Goal: Use online tool/utility

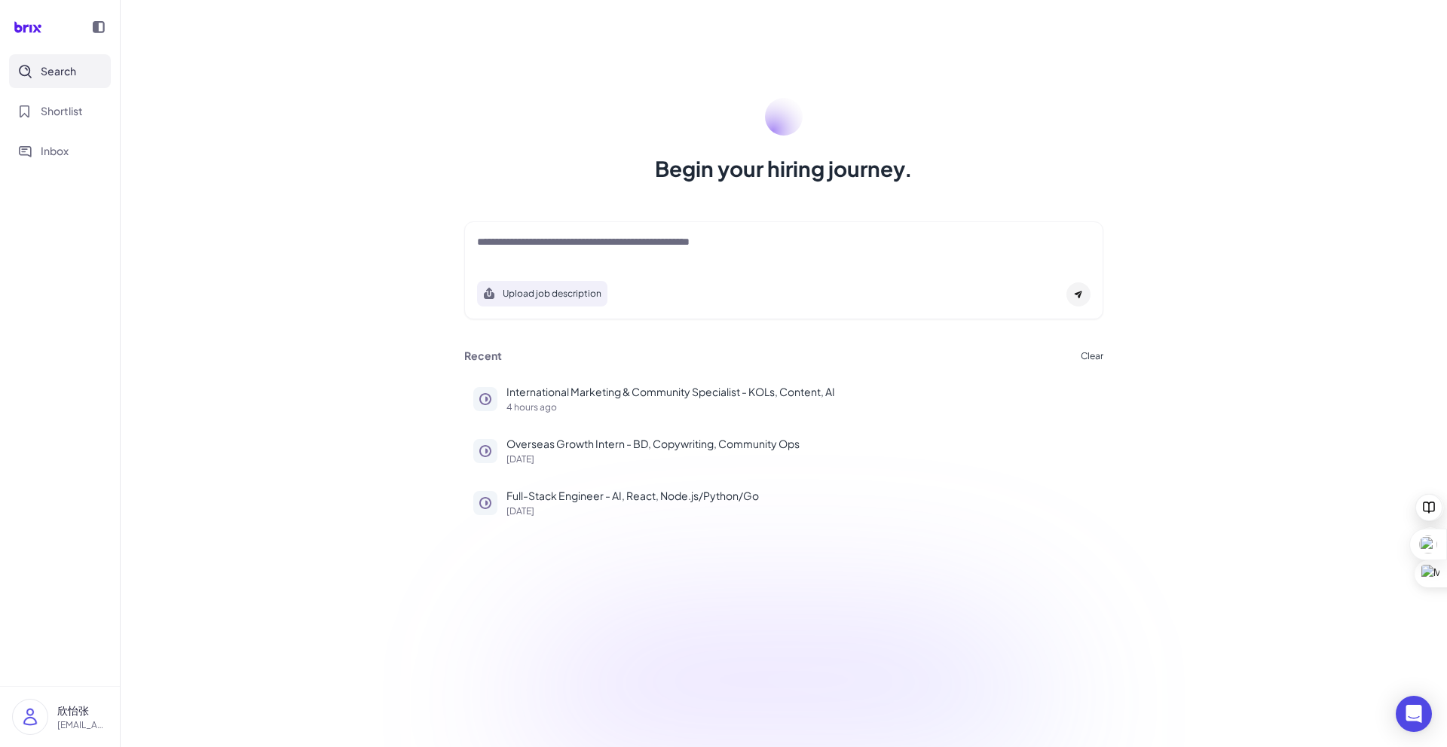
click at [1083, 305] on div at bounding box center [1078, 295] width 24 height 24
click at [1076, 294] on icon at bounding box center [1078, 296] width 8 height 8
click at [565, 240] on textarea at bounding box center [783, 243] width 613 height 18
click at [624, 242] on textarea at bounding box center [783, 243] width 613 height 18
click at [599, 315] on div "Upload job description" at bounding box center [783, 271] width 639 height 98
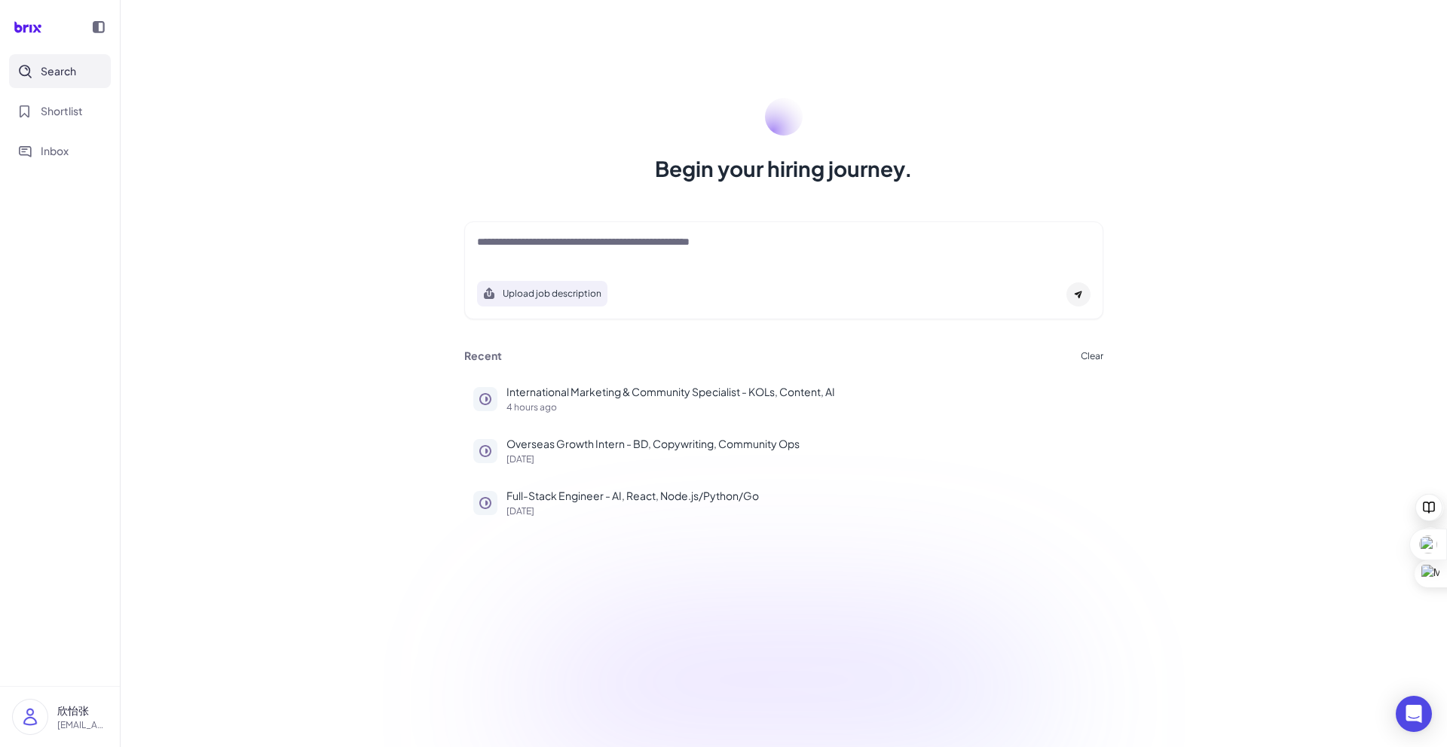
click at [670, 258] on div at bounding box center [783, 249] width 613 height 30
click at [683, 255] on div at bounding box center [783, 249] width 613 height 30
click at [707, 243] on textarea at bounding box center [783, 243] width 613 height 18
click at [602, 254] on div at bounding box center [783, 249] width 613 height 30
click at [591, 245] on textarea at bounding box center [783, 243] width 613 height 18
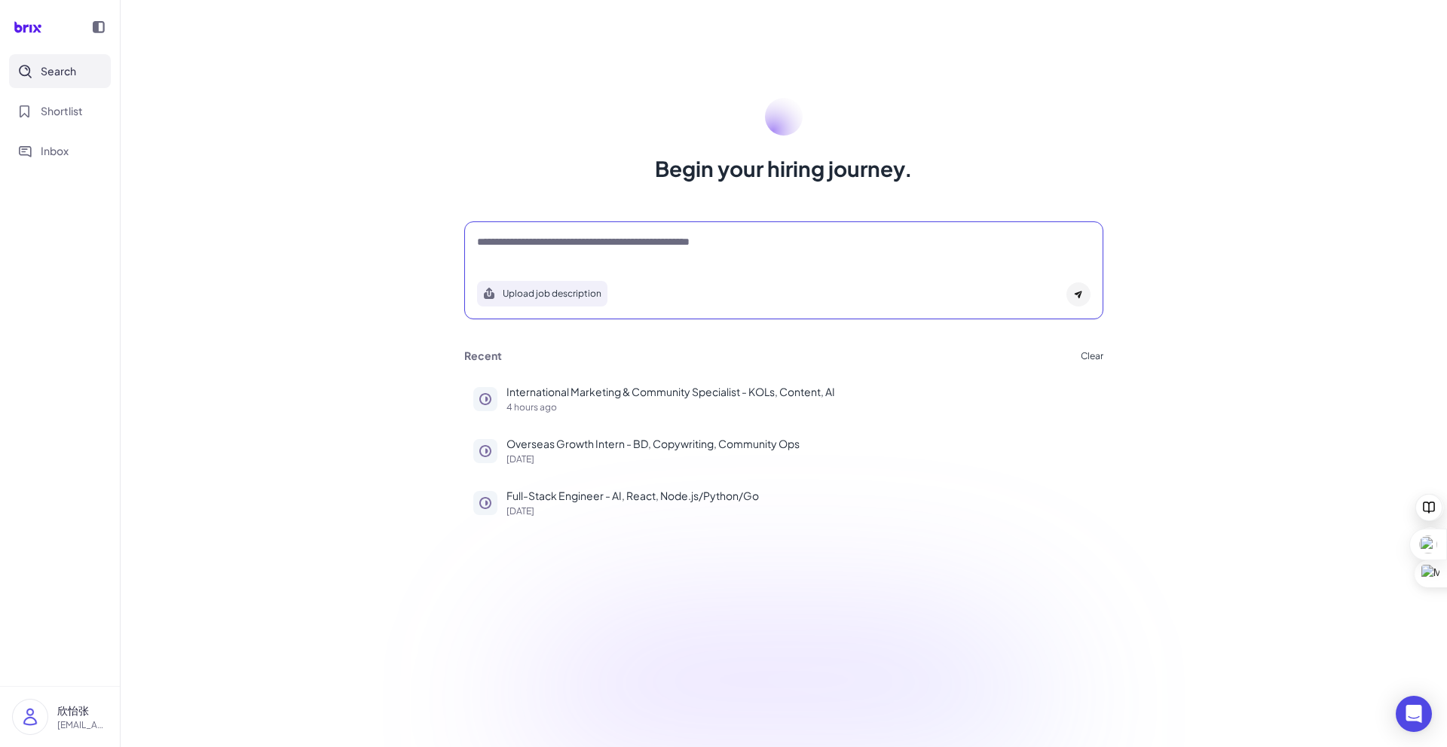
click at [778, 264] on div "Upload job description" at bounding box center [783, 271] width 639 height 98
click at [660, 242] on textarea at bounding box center [783, 243] width 613 height 18
type textarea "*"
type textarea "**********"
click at [919, 253] on div "**********" at bounding box center [783, 249] width 613 height 30
